Goal: Task Accomplishment & Management: Use online tool/utility

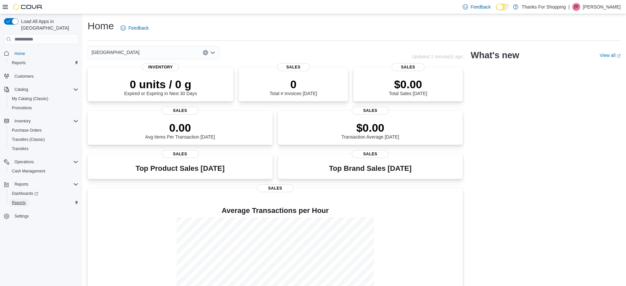
click at [16, 199] on span "Reports" at bounding box center [19, 203] width 14 height 8
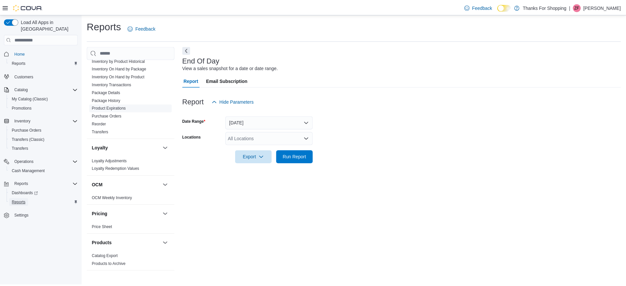
scroll to position [141, 0]
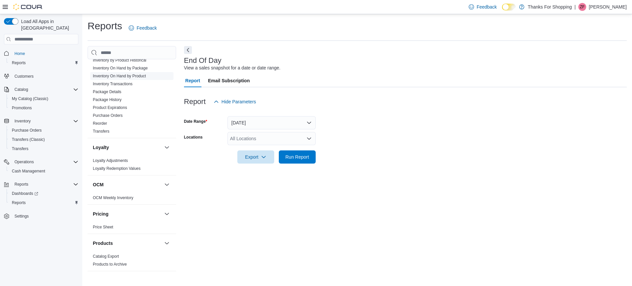
click at [126, 77] on link "Inventory On Hand by Product" at bounding box center [119, 76] width 53 height 5
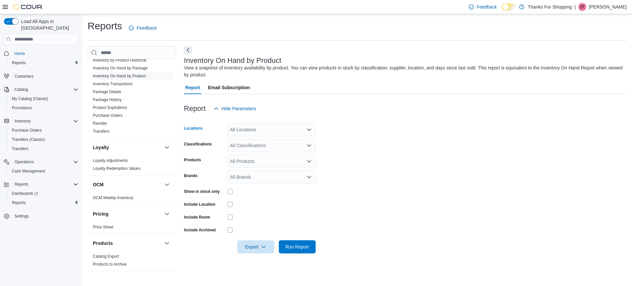
click at [257, 132] on div "All Locations" at bounding box center [271, 129] width 88 height 13
type input "**"
click at [246, 149] on span "[GEOGRAPHIC_DATA]" at bounding box center [269, 150] width 48 height 7
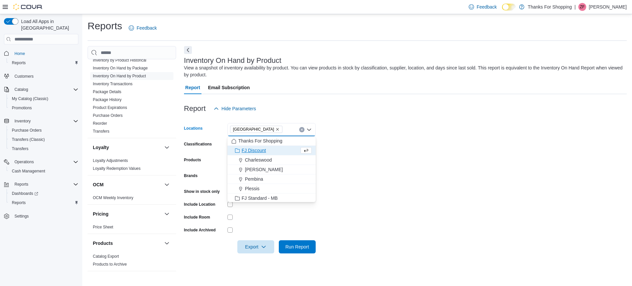
click at [342, 154] on form "Locations [GEOGRAPHIC_DATA] box. Selected. [GEOGRAPHIC_DATA]. Press Backspace t…" at bounding box center [405, 184] width 443 height 138
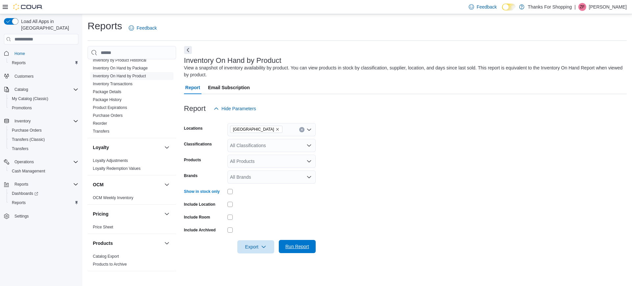
click at [296, 240] on span "Run Report" at bounding box center [297, 246] width 29 height 13
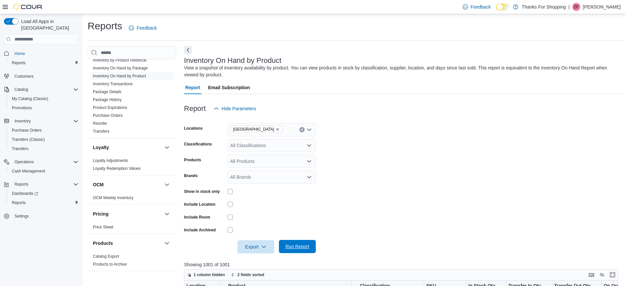
click at [295, 252] on span "Run Report" at bounding box center [297, 246] width 29 height 13
click at [331, 179] on form "Locations [GEOGRAPHIC_DATA] Classifications All Classifications Products All Pr…" at bounding box center [403, 184] width 438 height 138
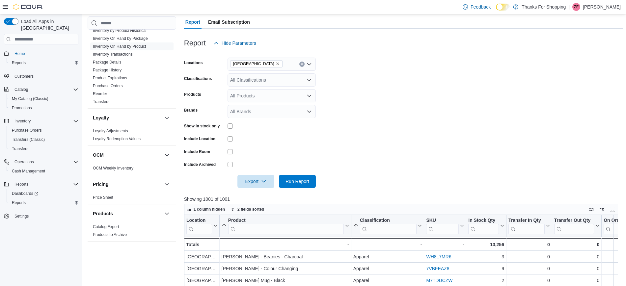
scroll to position [63, 0]
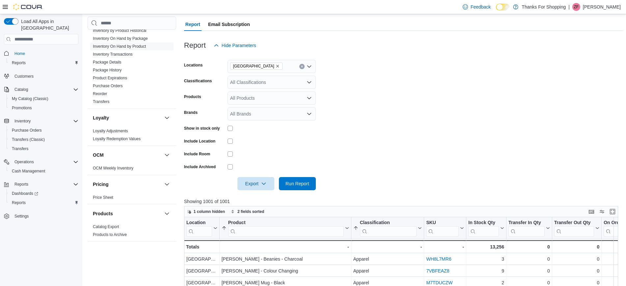
click at [265, 80] on div "All Classifications" at bounding box center [271, 82] width 88 height 13
type input "****"
click at [259, 95] on span "Vape Cartridge" at bounding box center [257, 93] width 31 height 7
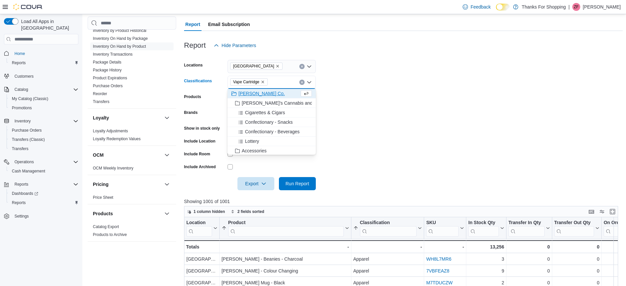
click at [368, 138] on form "Locations [GEOGRAPHIC_DATA] Classifications Vape Cartridge Combo box. Selected.…" at bounding box center [403, 121] width 438 height 138
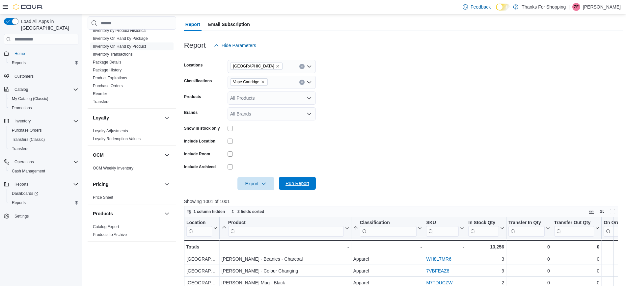
click at [291, 179] on span "Run Report" at bounding box center [297, 183] width 29 height 13
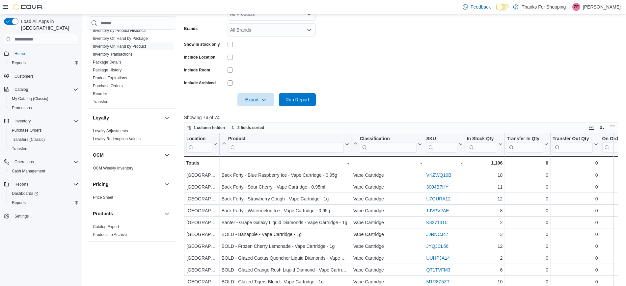
scroll to position [152, 0]
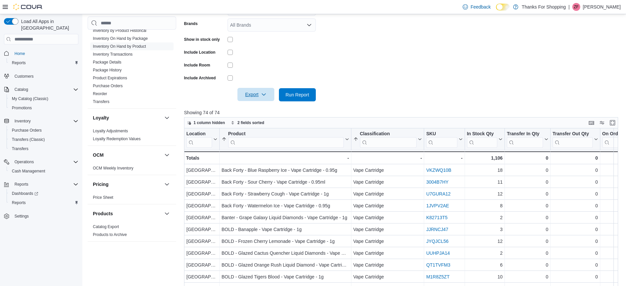
click at [259, 93] on span "Export" at bounding box center [255, 94] width 29 height 13
click at [260, 107] on span "Export to Excel" at bounding box center [257, 107] width 30 height 5
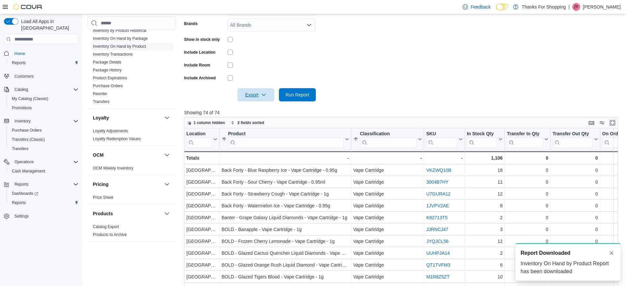
scroll to position [0, 0]
